Goal: Check status: Check status

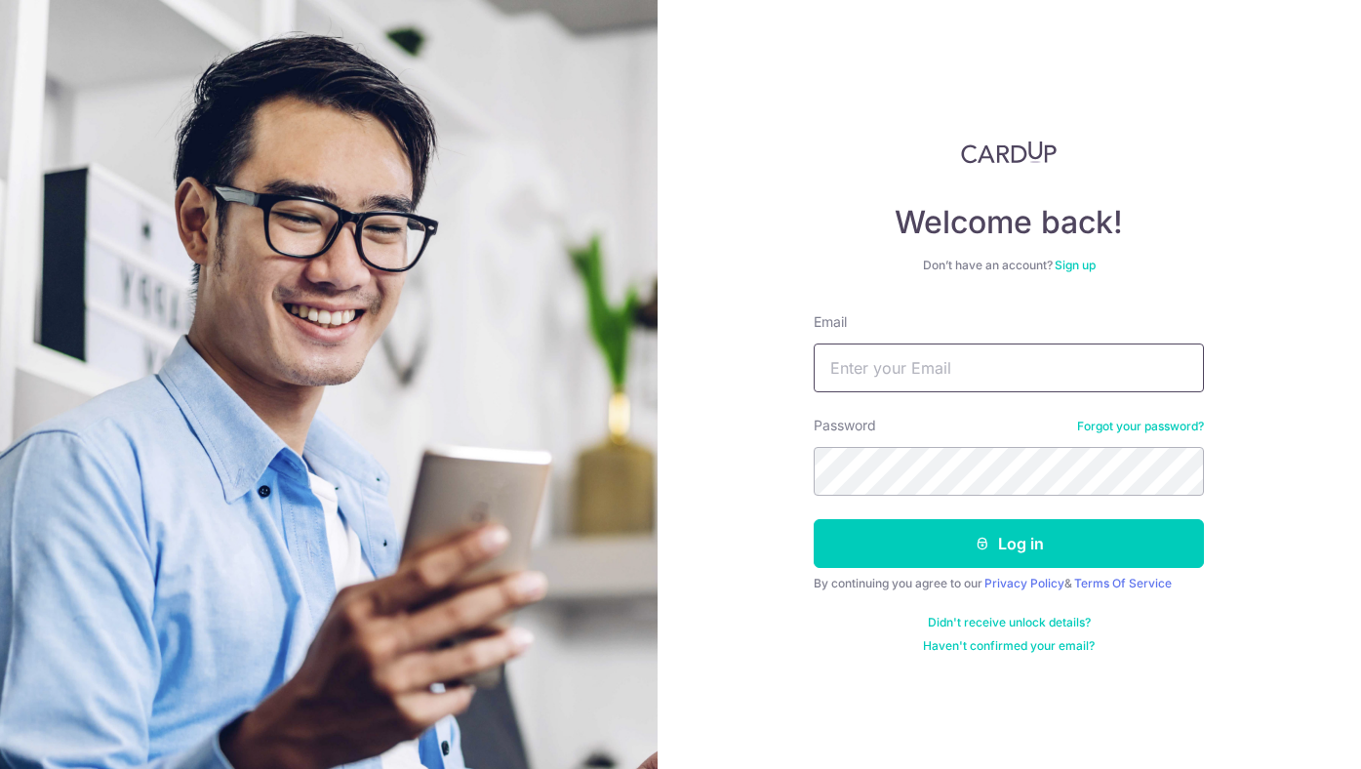
click at [934, 349] on input "Email" at bounding box center [1009, 367] width 390 height 49
type input "[EMAIL_ADDRESS][DOMAIN_NAME]"
click at [971, 582] on div "By continuing you agree to our Privacy Policy & Terms Of Service" at bounding box center [1009, 584] width 390 height 16
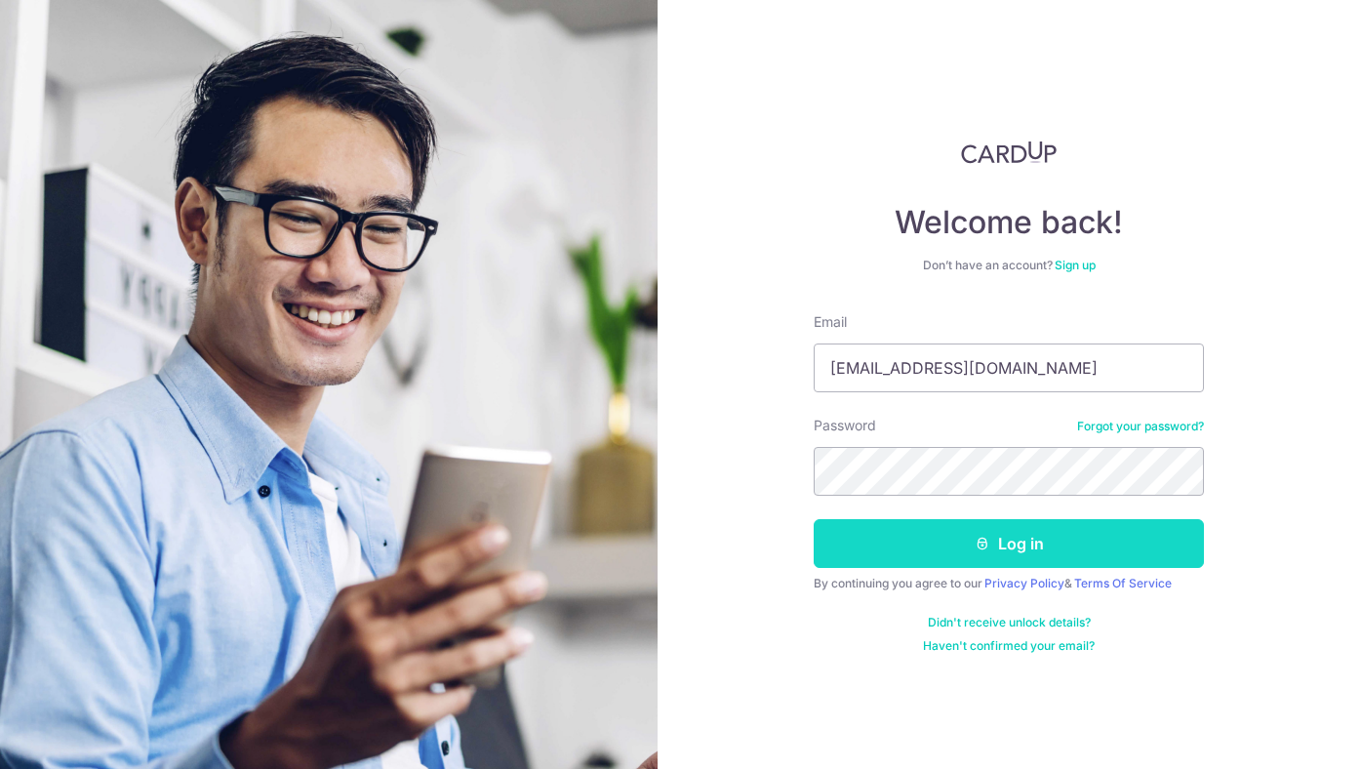
click at [953, 540] on button "Log in" at bounding box center [1009, 543] width 390 height 49
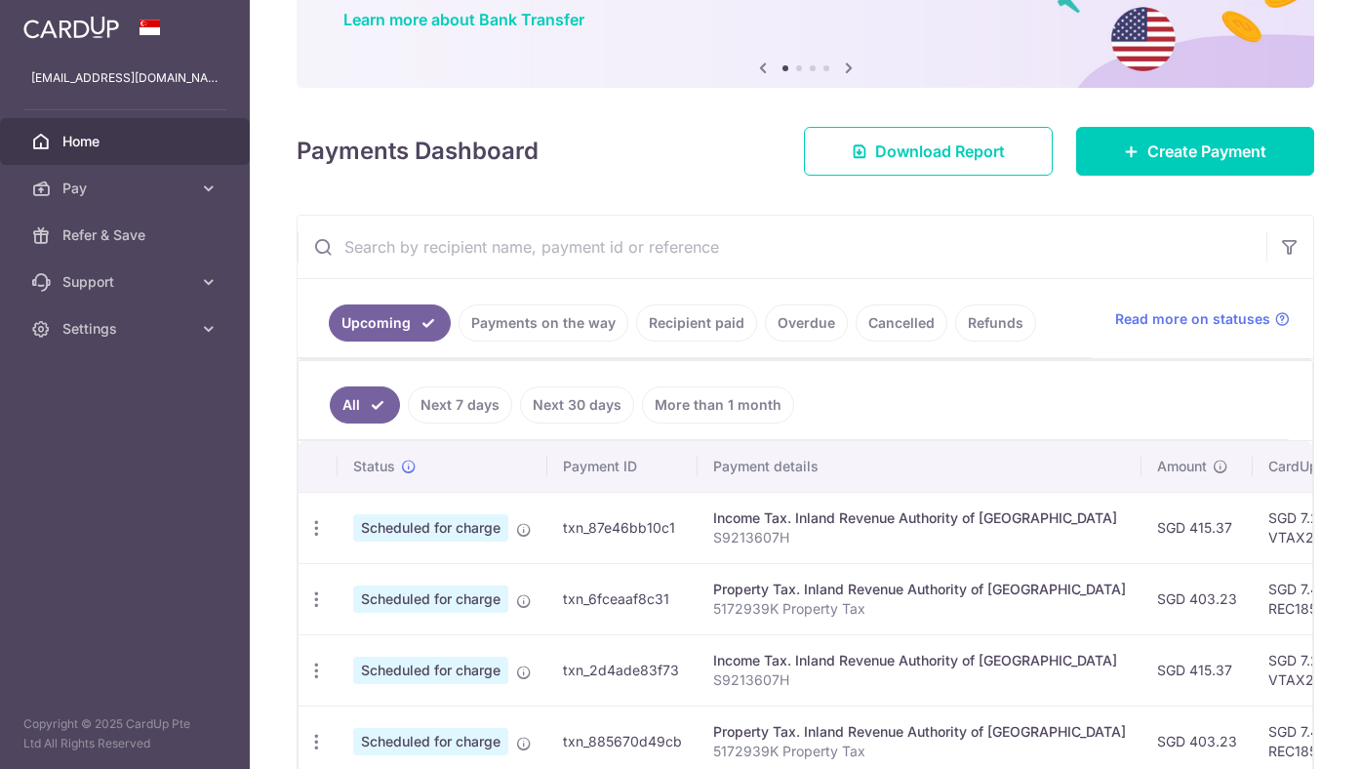
click at [540, 330] on link "Payments on the way" at bounding box center [544, 322] width 170 height 37
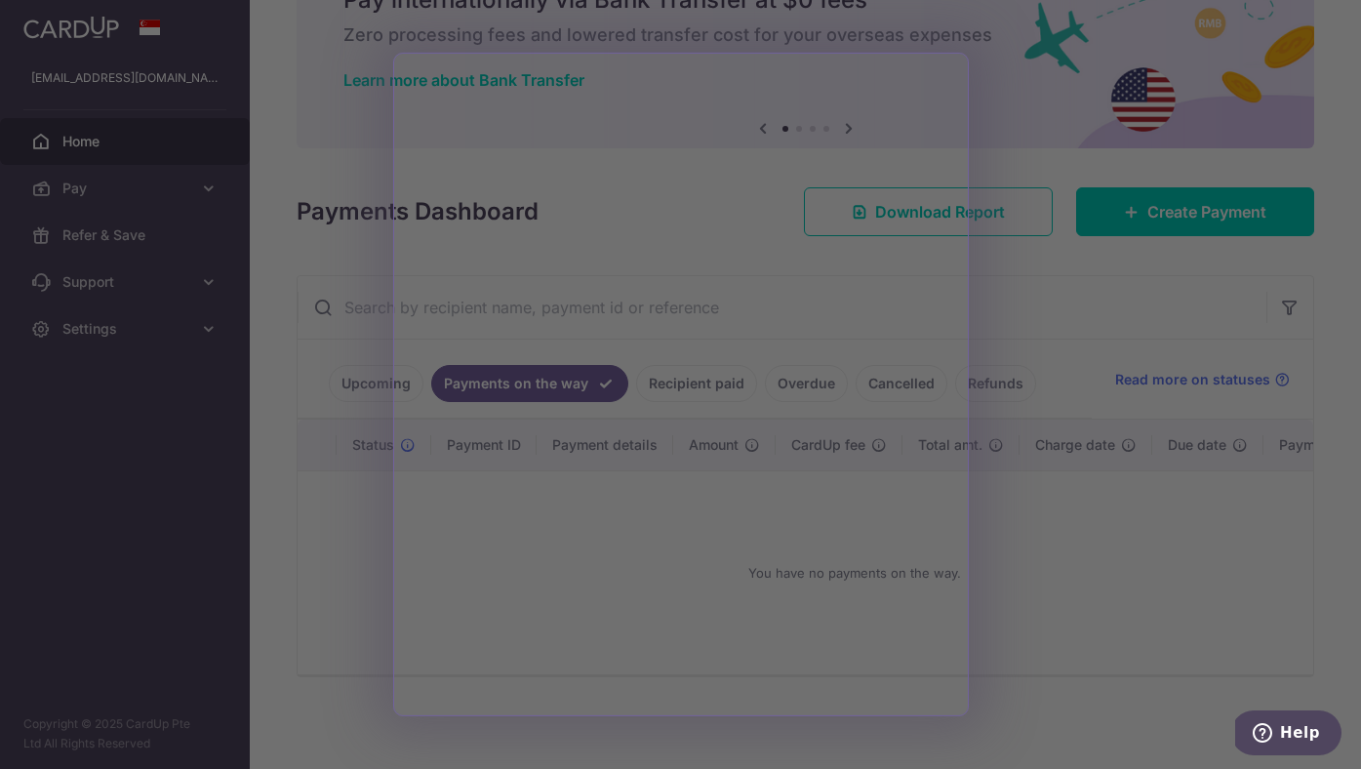
click at [1108, 360] on div at bounding box center [687, 388] width 1375 height 777
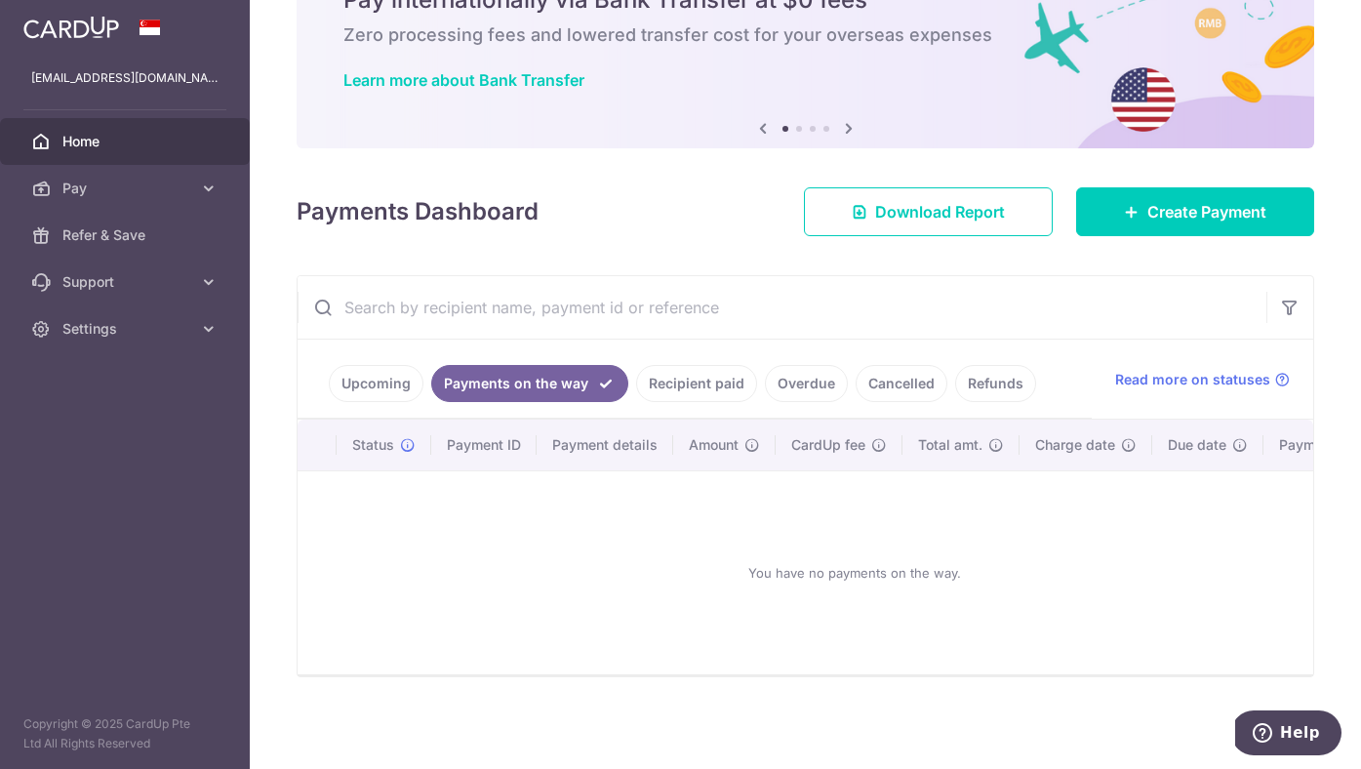
click at [682, 379] on link "Recipient paid" at bounding box center [696, 383] width 121 height 37
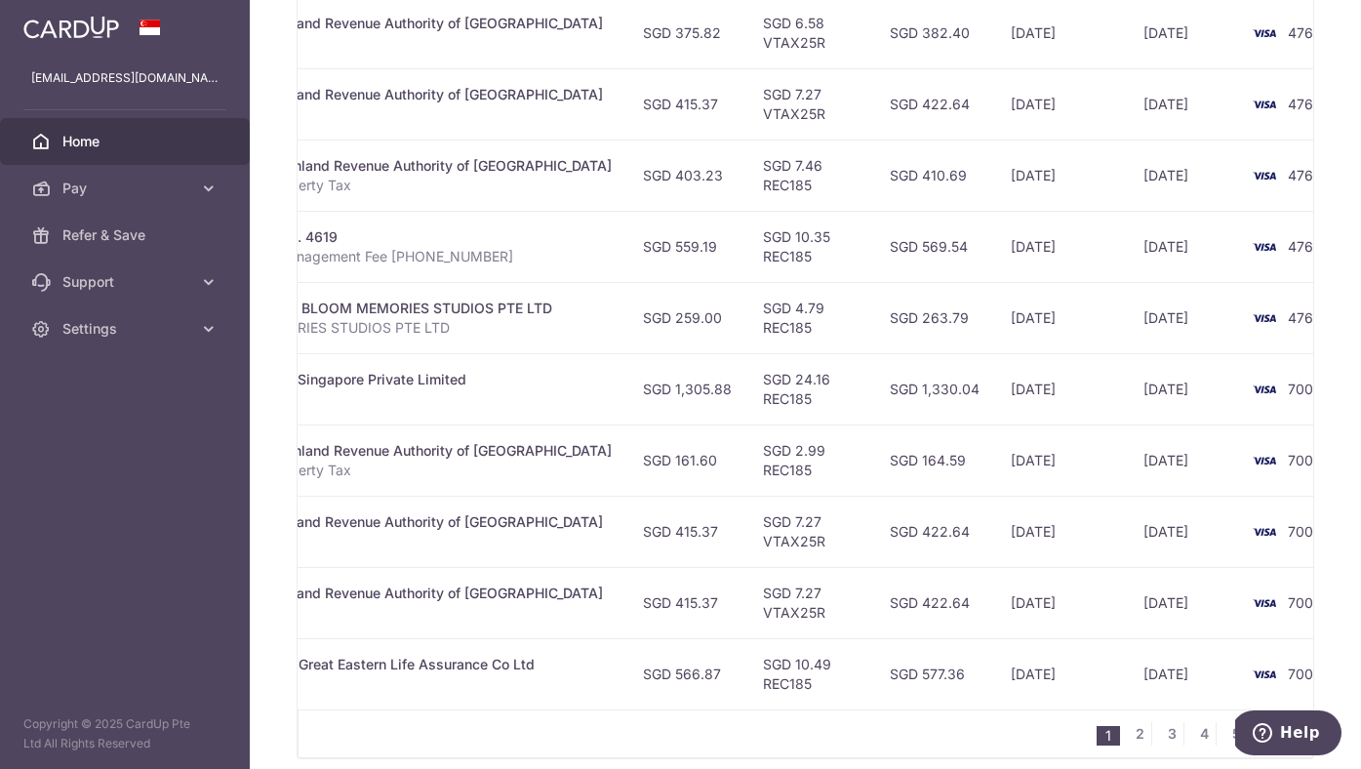
scroll to position [579, 0]
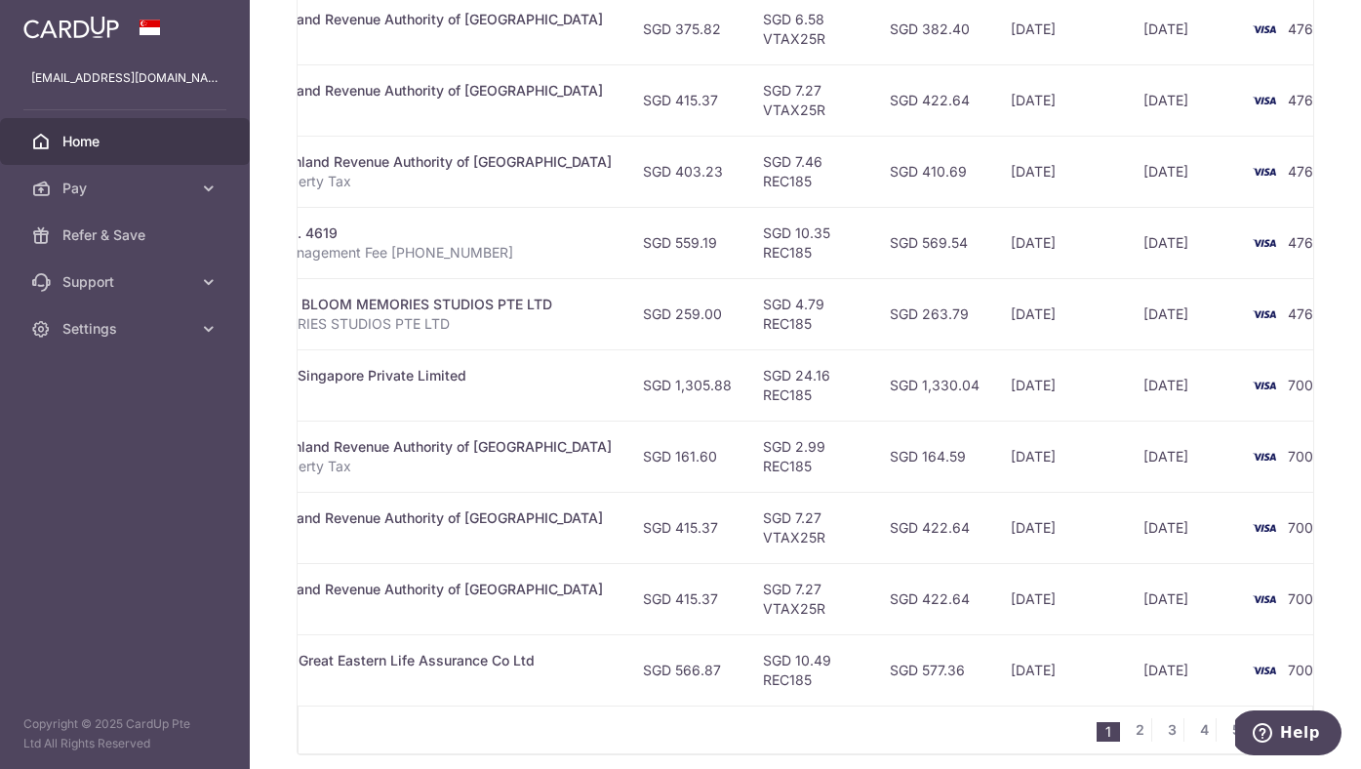
click at [1124, 733] on ul "1 2 3 4 5 ..." at bounding box center [1205, 729] width 216 height 23
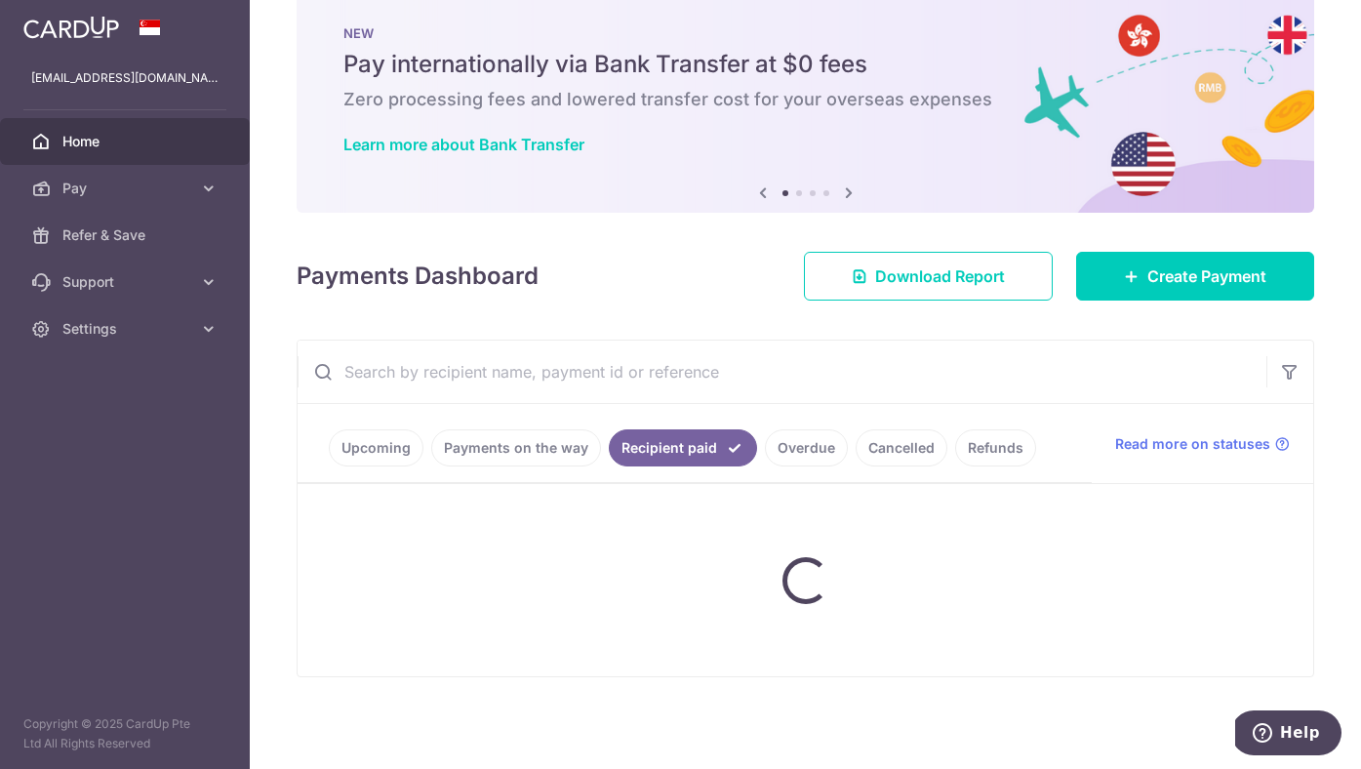
scroll to position [0, 0]
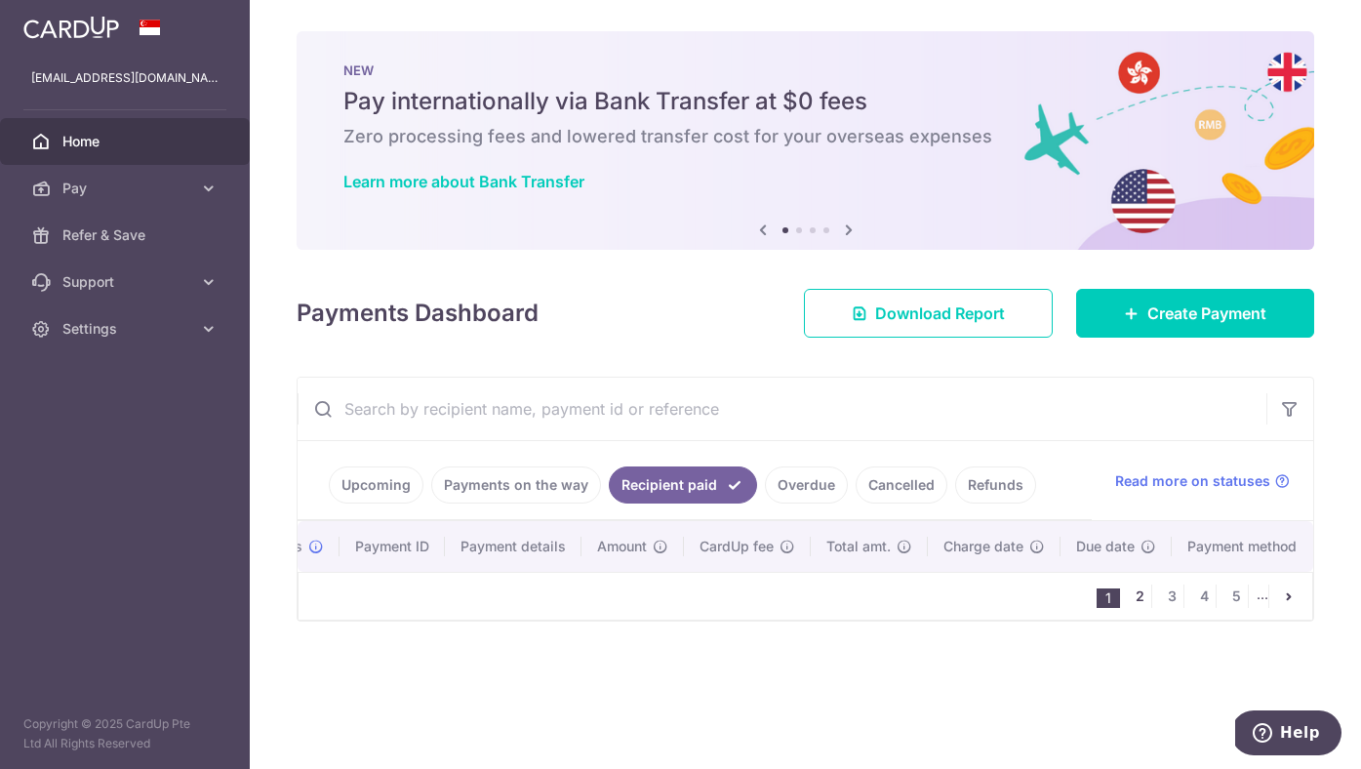
click at [1142, 601] on link "2" at bounding box center [1139, 595] width 23 height 23
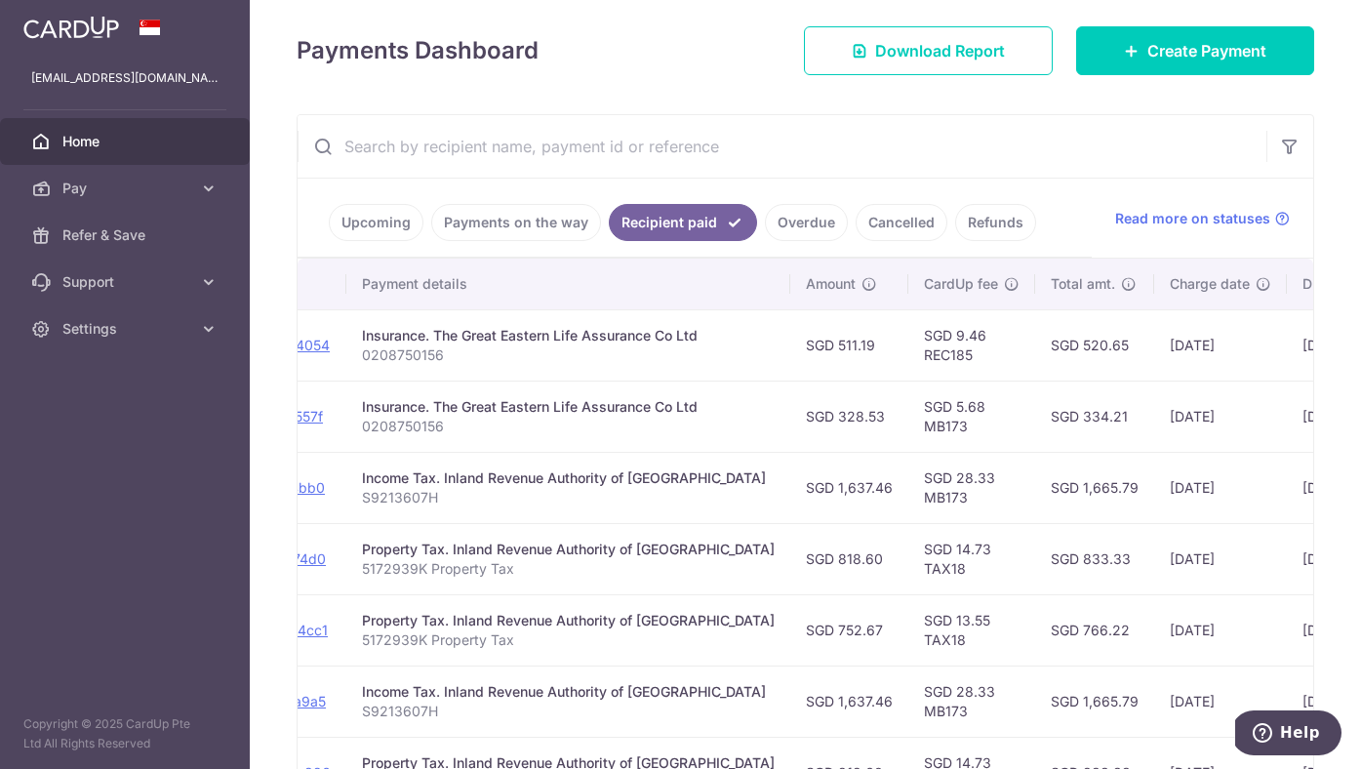
scroll to position [0, 306]
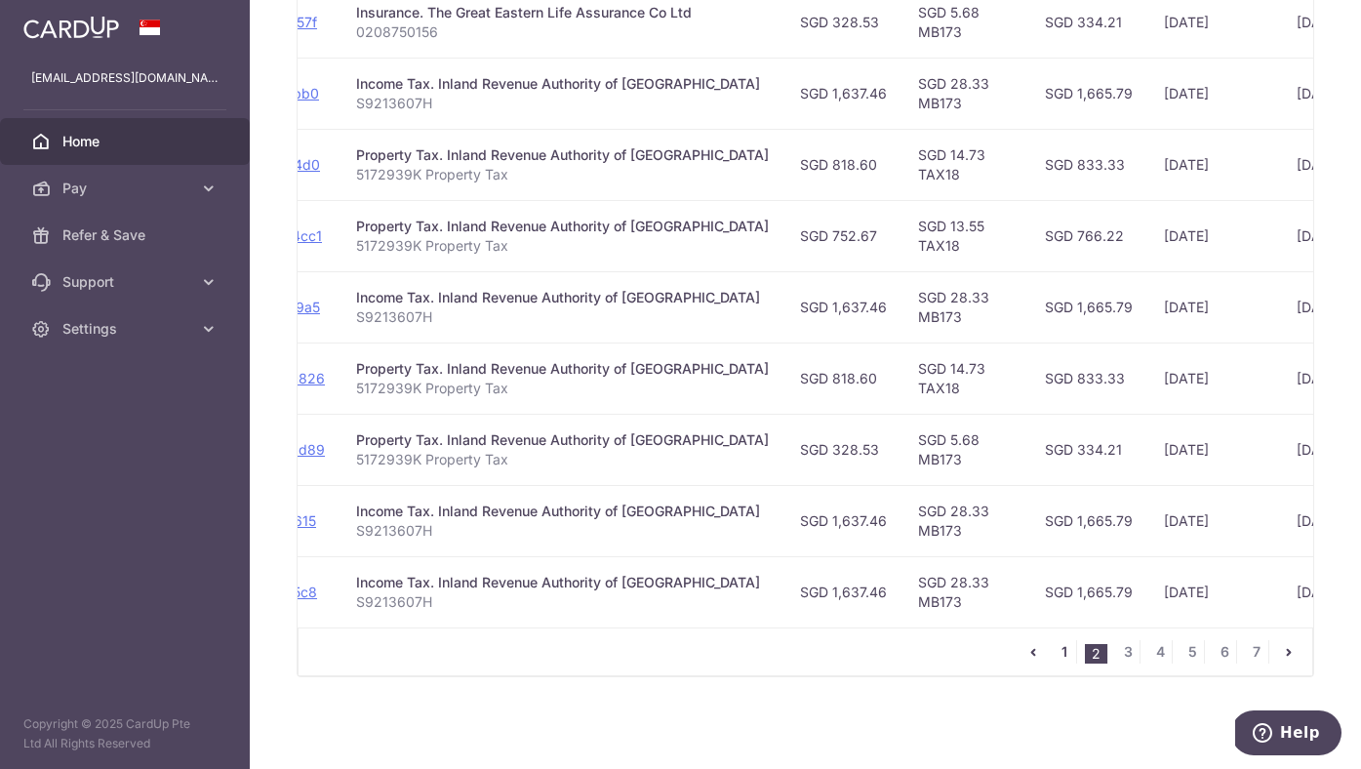
click at [1064, 653] on link "1" at bounding box center [1064, 651] width 23 height 23
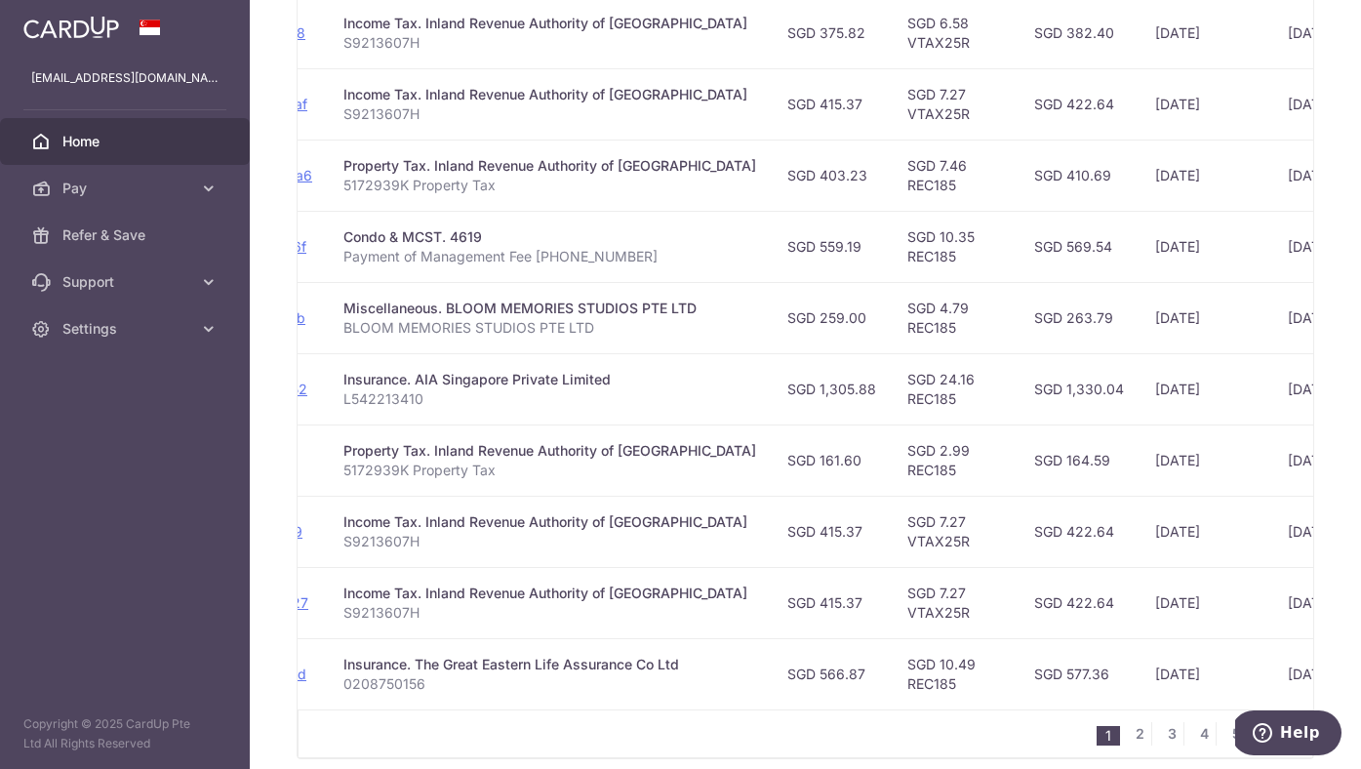
scroll to position [578, 0]
